Goal: Transaction & Acquisition: Purchase product/service

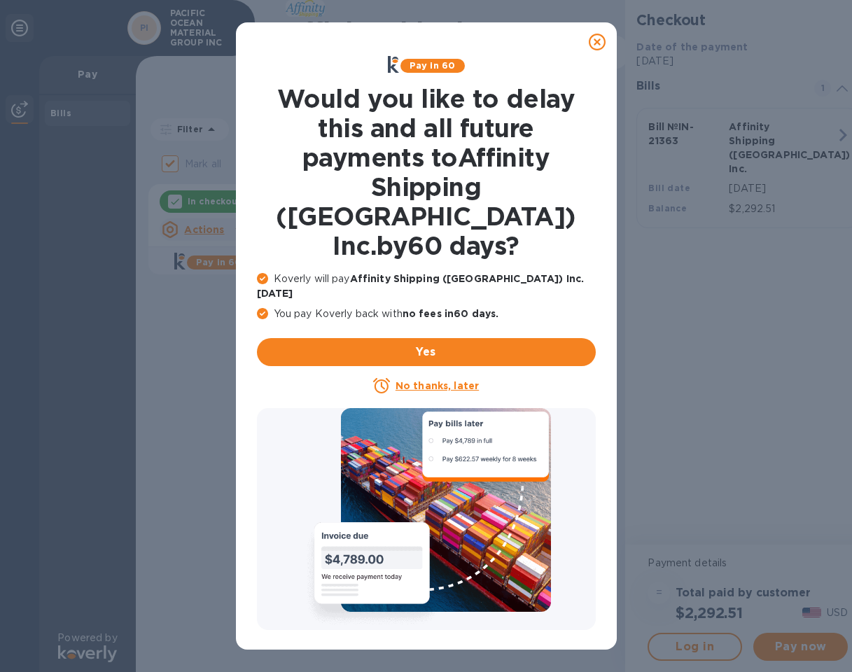
click at [595, 48] on icon at bounding box center [597, 42] width 17 height 17
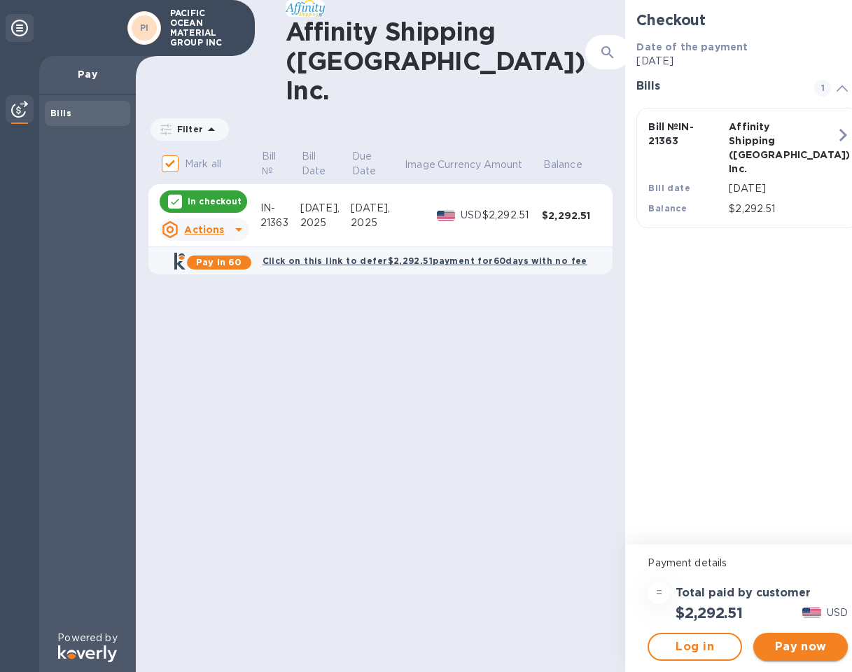
click at [765, 644] on span "Pay now" at bounding box center [801, 647] width 72 height 17
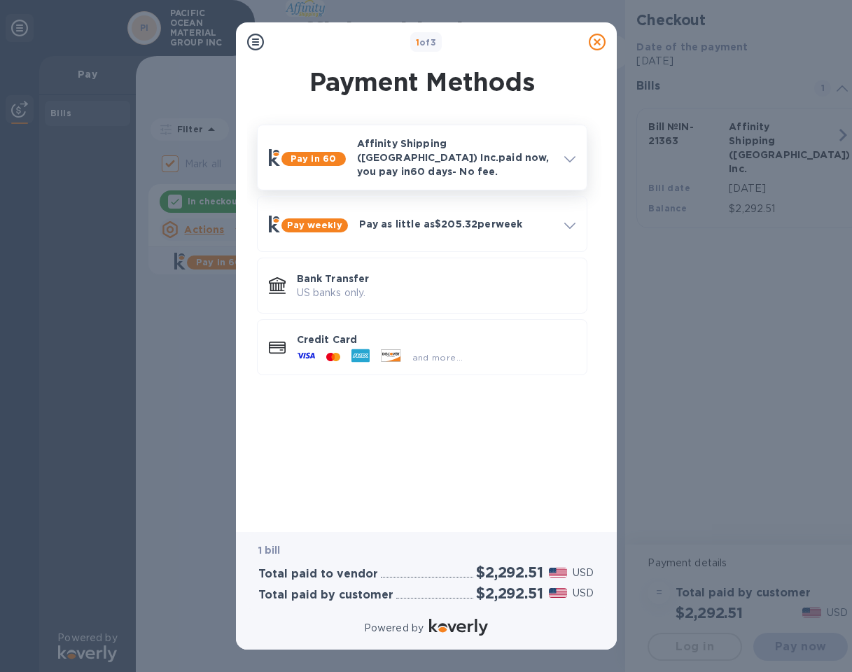
click at [525, 162] on p "Affinity Shipping ([GEOGRAPHIC_DATA]) Inc. paid now, you pay [DATE] - No fee." at bounding box center [455, 158] width 196 height 42
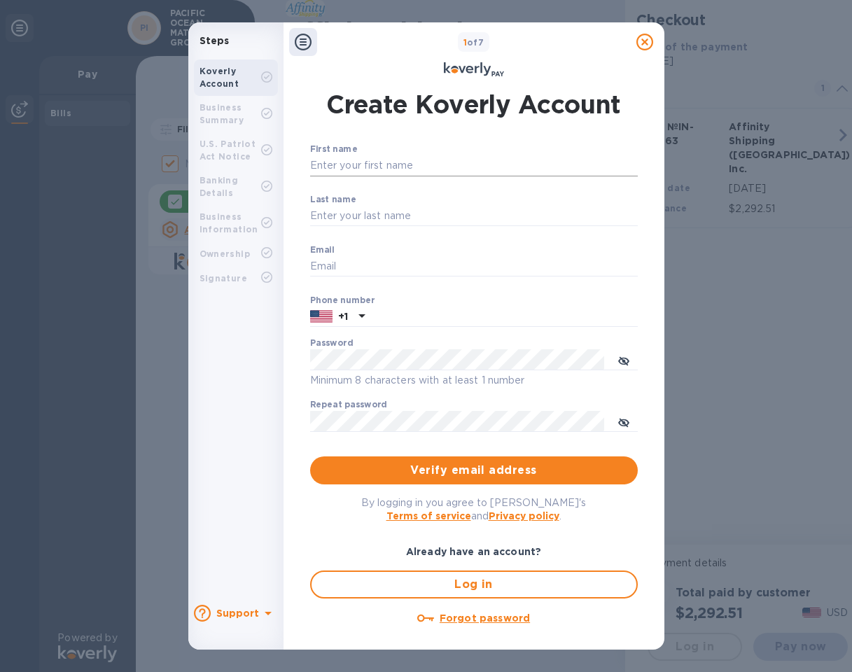
click at [424, 160] on input "First name" at bounding box center [474, 165] width 328 height 21
type input "[PERSON_NAME]"
type input "[EMAIL_ADDRESS][DOMAIN_NAME]"
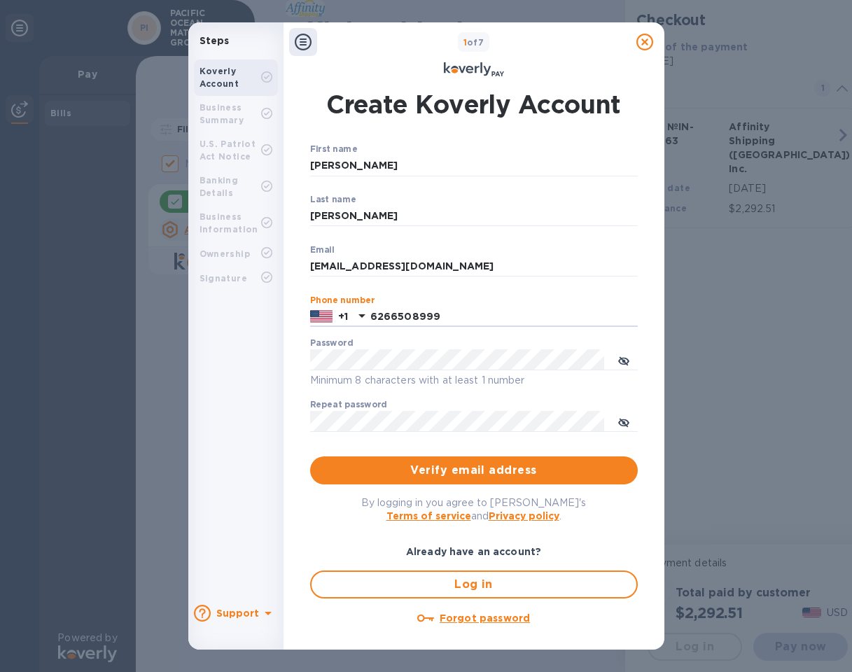
type input "6266508999"
click at [459, 471] on span "Verify email address" at bounding box center [473, 470] width 305 height 17
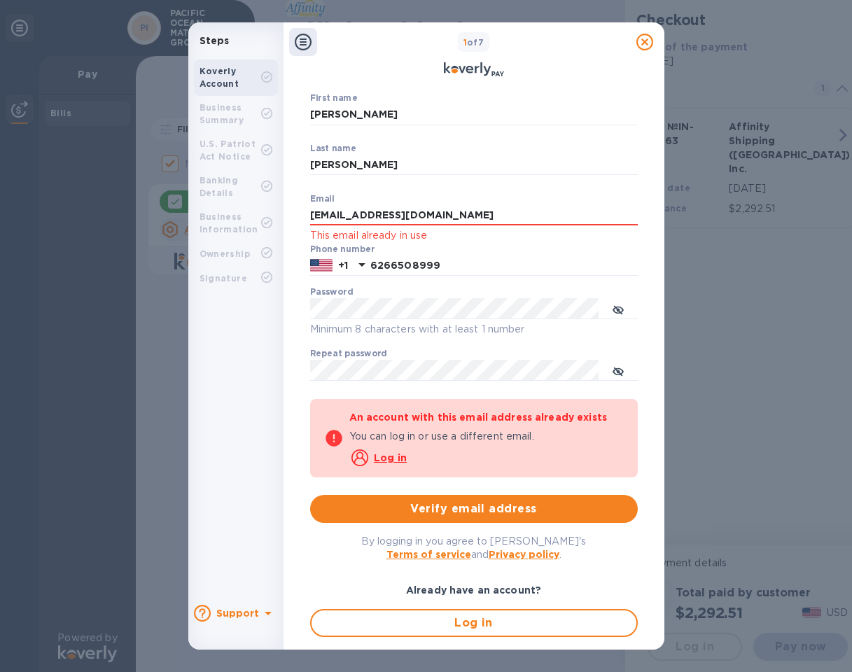
scroll to position [70, 0]
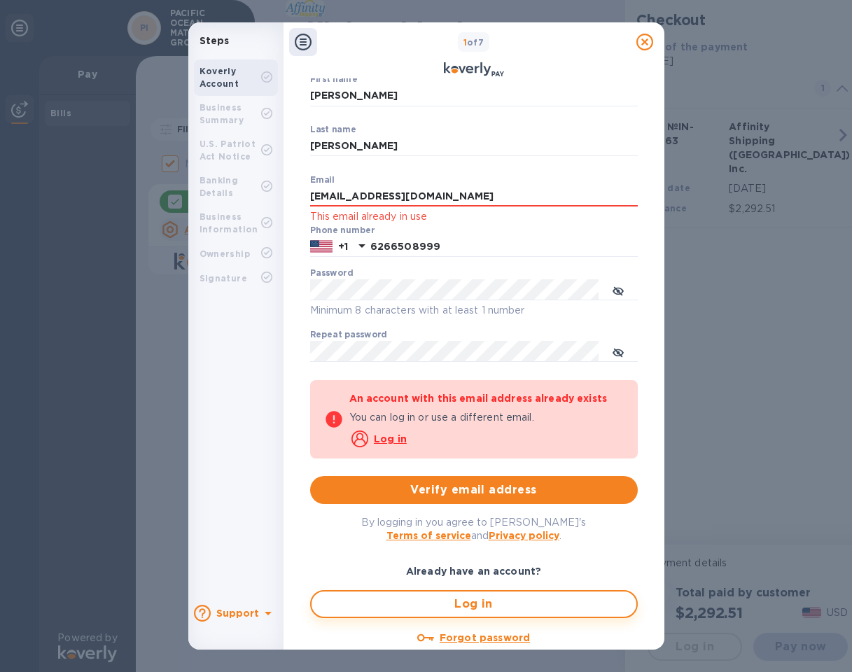
click at [503, 609] on span "Log in" at bounding box center [474, 604] width 303 height 17
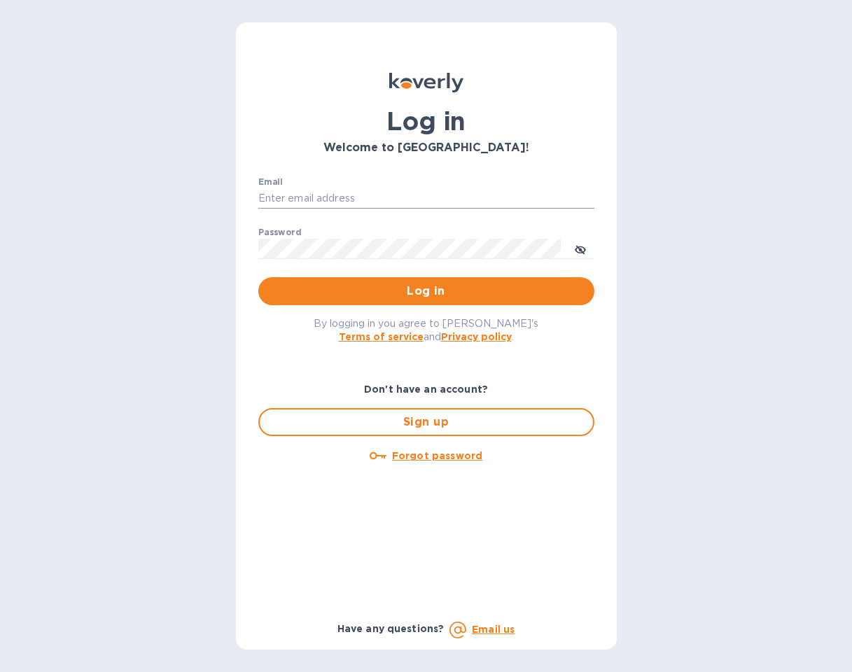
click at [321, 200] on input "Email" at bounding box center [426, 198] width 336 height 21
type input "[EMAIL_ADDRESS][DOMAIN_NAME]"
click at [626, 4] on div "Log in Welcome to [GEOGRAPHIC_DATA]! Email [EMAIL_ADDRESS][DOMAIN_NAME] ​ Passw…" at bounding box center [426, 336] width 852 height 672
click at [625, 1] on div "Log in Welcome to [GEOGRAPHIC_DATA]! Email [EMAIL_ADDRESS][DOMAIN_NAME] ​ Passw…" at bounding box center [426, 336] width 852 height 672
